Goal: Find specific page/section: Find specific page/section

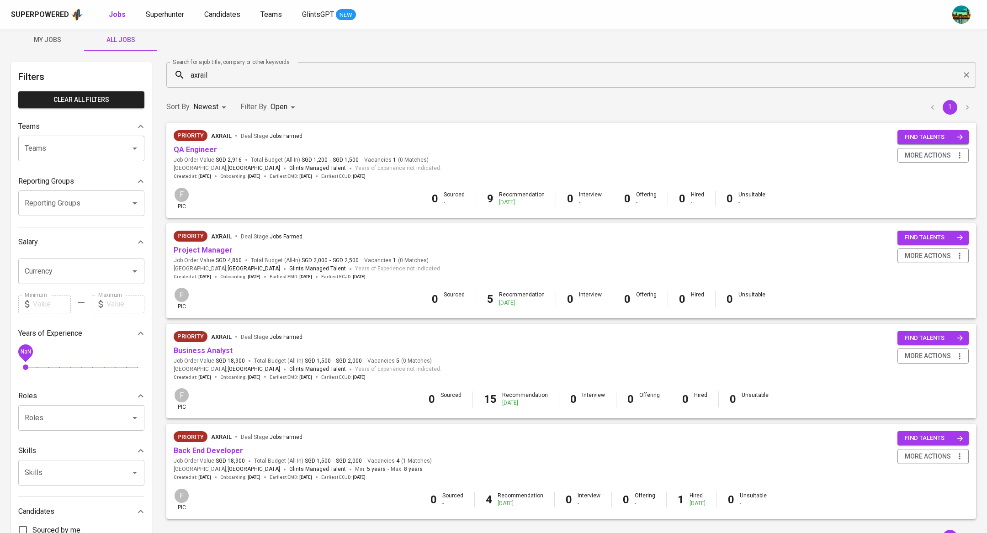
scroll to position [13, 0]
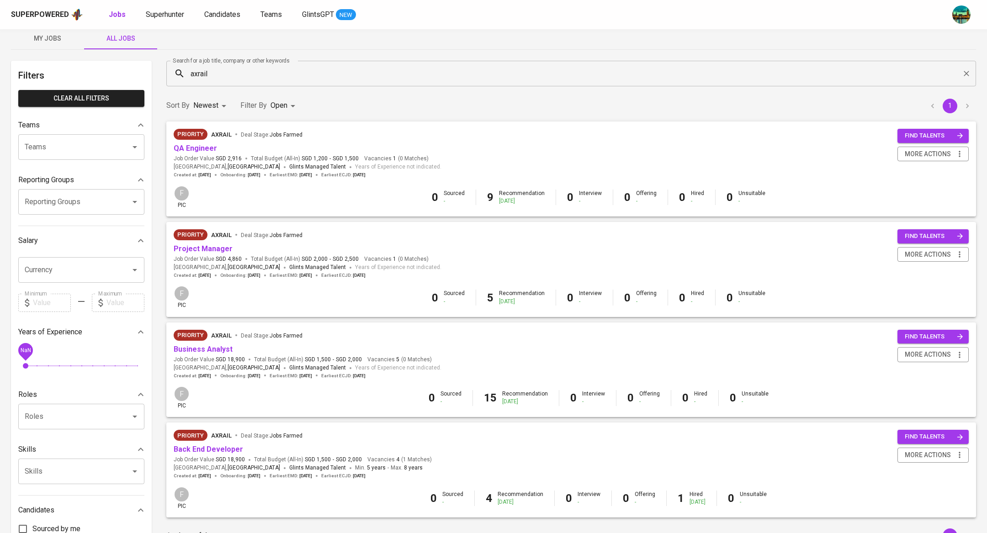
click at [50, 33] on span "My Jobs" at bounding box center [47, 38] width 62 height 11
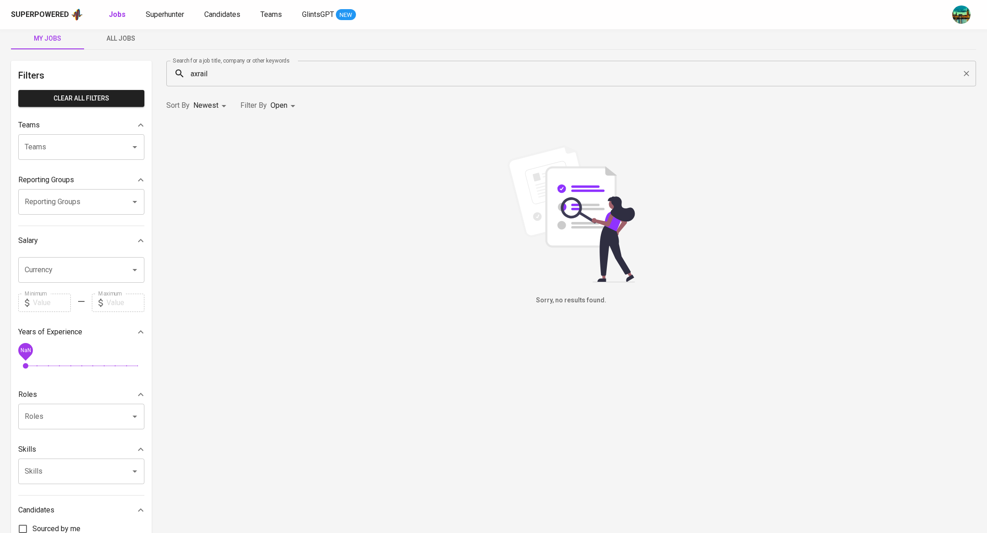
click at [965, 75] on icon "Clear" at bounding box center [966, 73] width 9 height 9
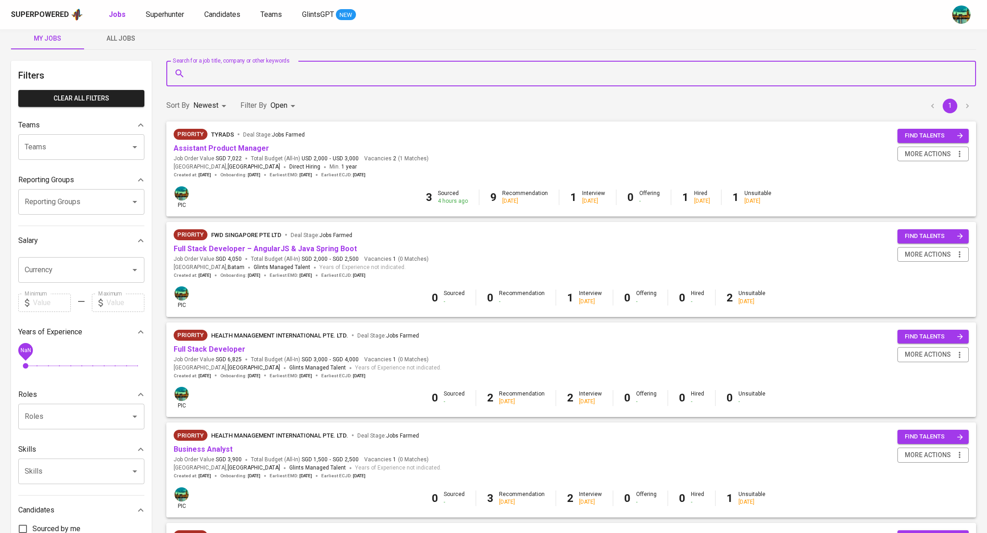
scroll to position [461, 0]
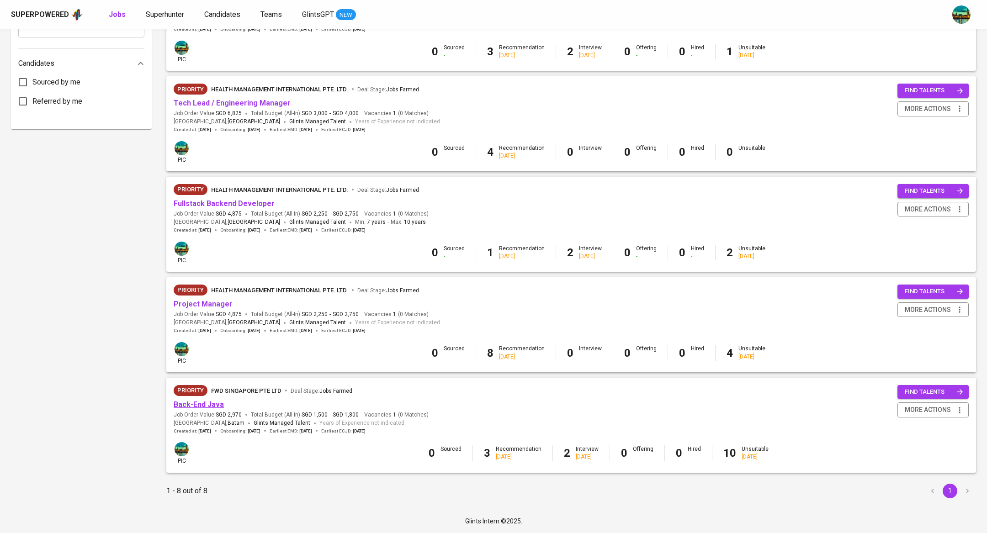
click at [213, 404] on link "Back-End Java" at bounding box center [199, 404] width 50 height 9
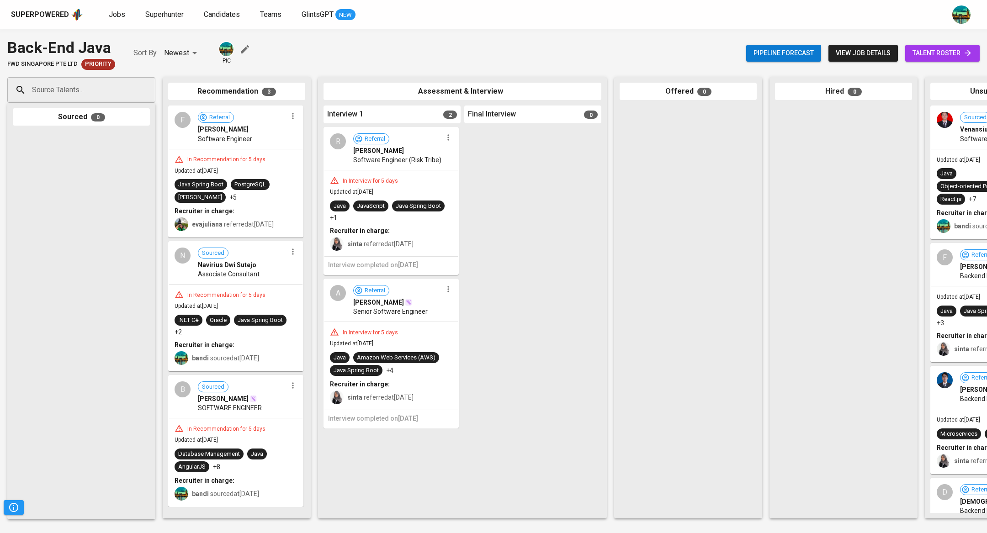
click at [923, 56] on span "talent roster" at bounding box center [943, 53] width 60 height 11
